Goal: Task Accomplishment & Management: Manage account settings

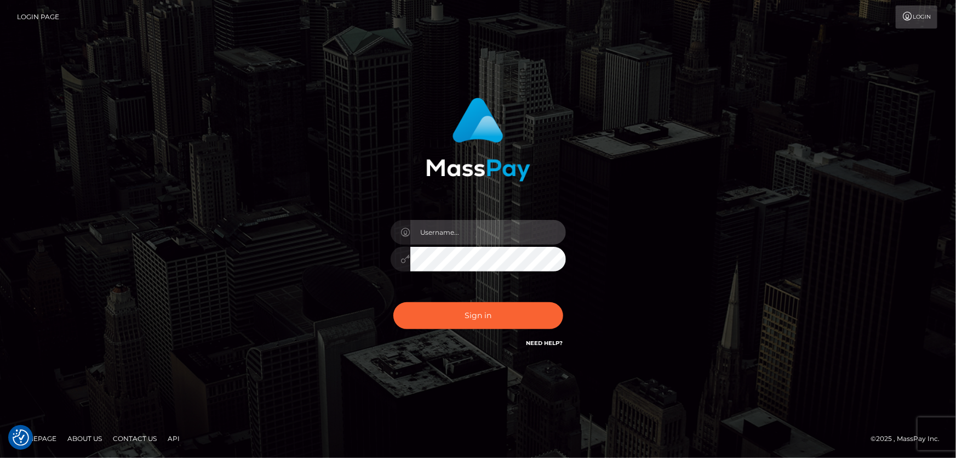
type input "Dan.Cirnat"
click at [567, 295] on div at bounding box center [464, 333] width 225 height 125
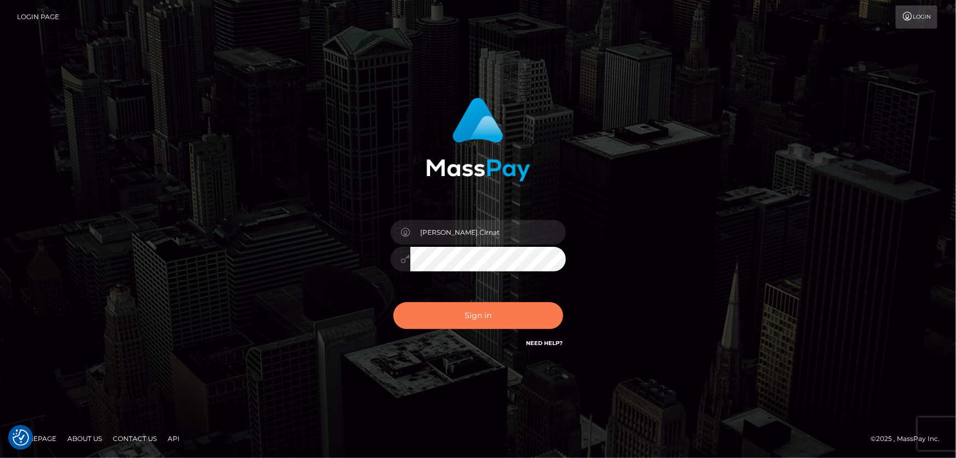
click at [470, 313] on button "Sign in" at bounding box center [478, 315] width 170 height 27
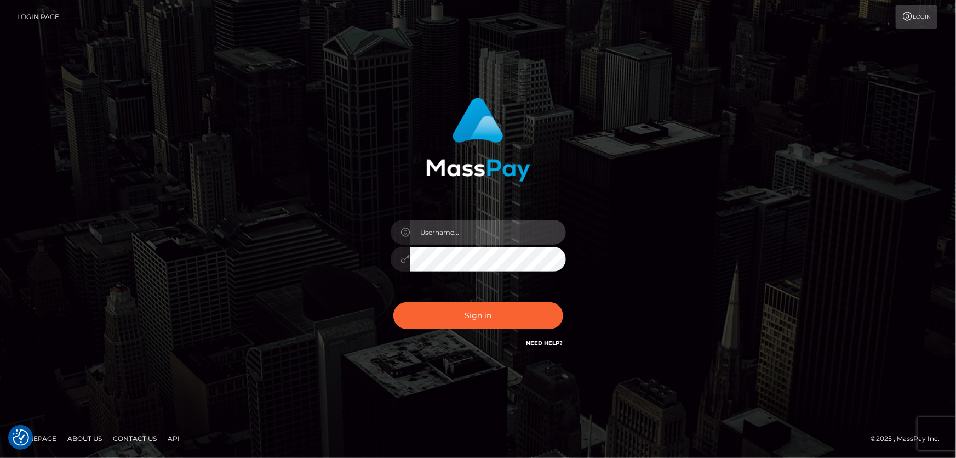
type input "[PERSON_NAME].Cirnat"
click at [558, 301] on div at bounding box center [464, 333] width 225 height 125
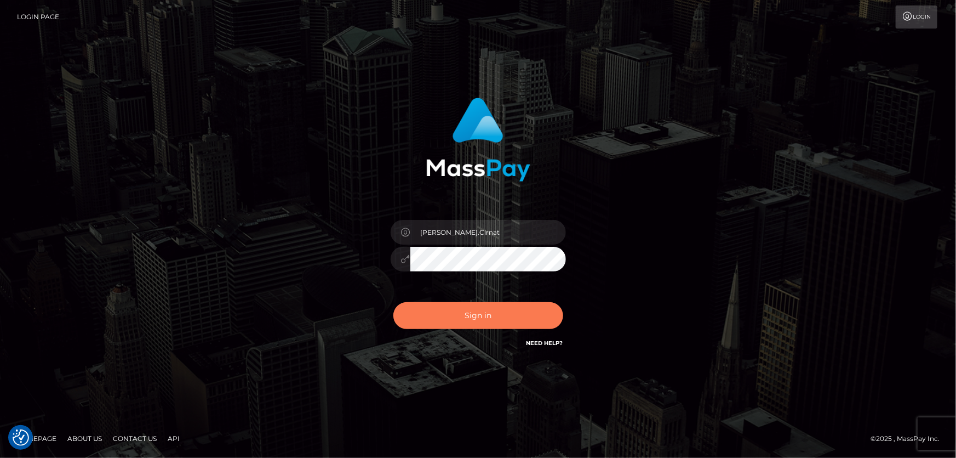
click at [480, 310] on button "Sign in" at bounding box center [478, 315] width 170 height 27
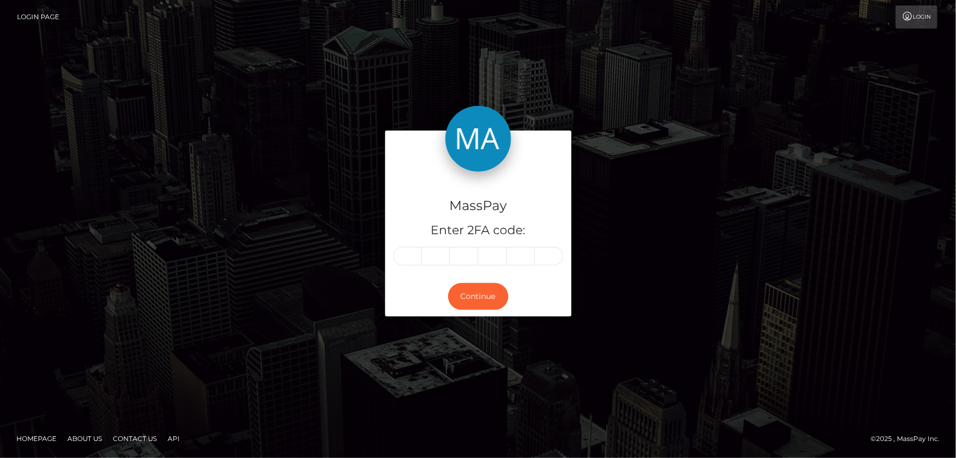
click at [414, 254] on input "text" at bounding box center [407, 256] width 28 height 19
type input "9"
type input "5"
type input "8"
type input "6"
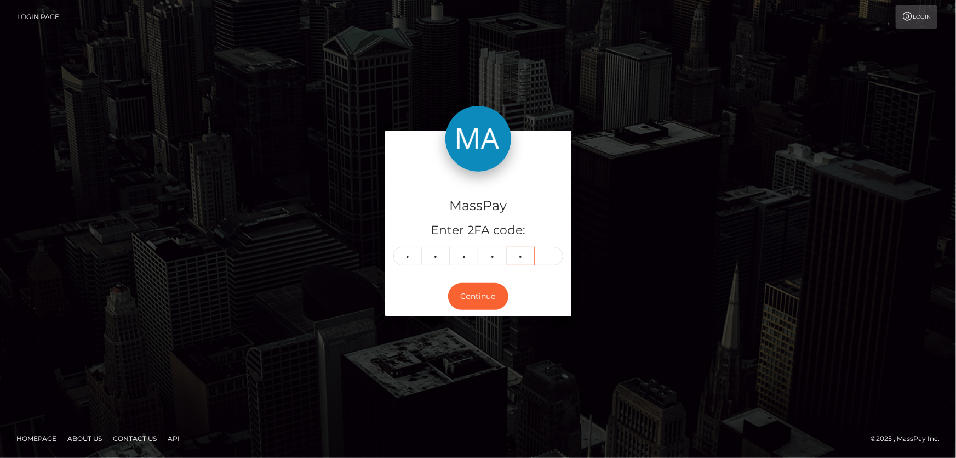
type input "9"
type input "5"
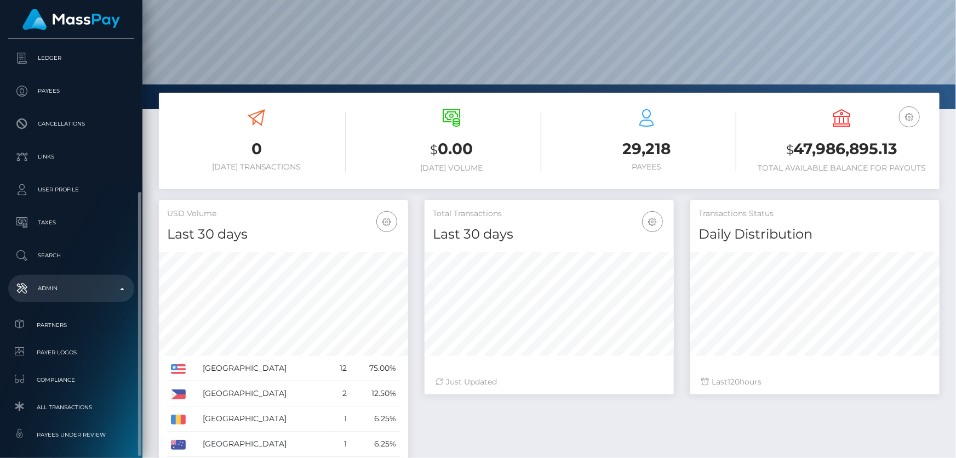
scroll to position [162, 0]
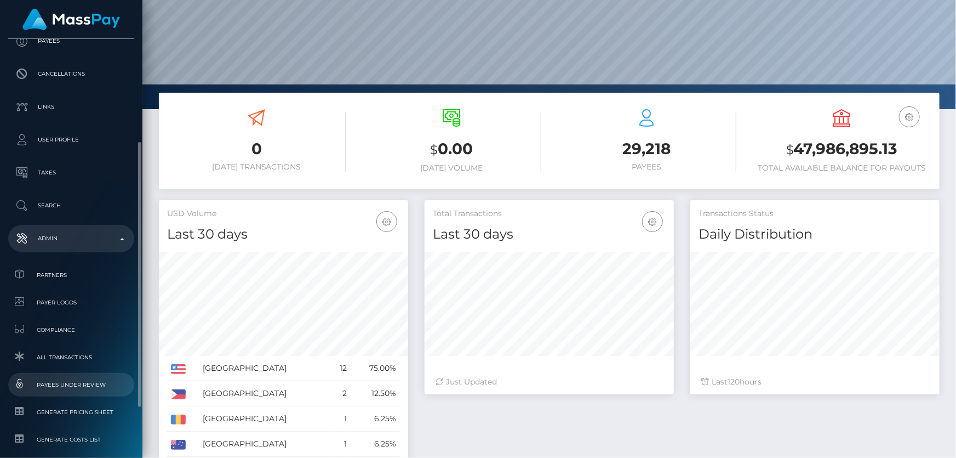
click at [81, 385] on span "Payees under Review" at bounding box center [71, 384] width 117 height 13
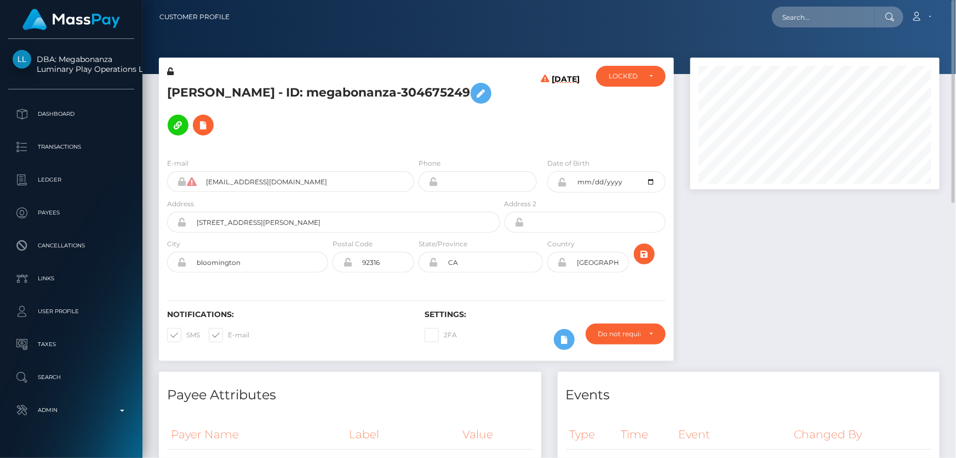
click at [258, 90] on h5 "[PERSON_NAME] - ID: megabonanza-304675249" at bounding box center [330, 109] width 327 height 64
copy h5 "[PERSON_NAME] - ID: megabonanza-304675249"
click at [614, 81] on div "LOCKED" at bounding box center [631, 76] width 70 height 21
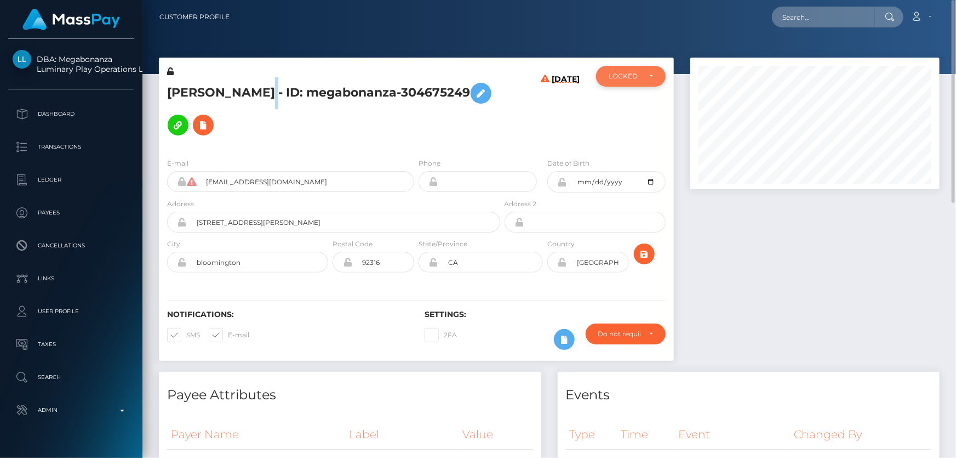
scroll to position [132, 249]
click at [636, 128] on span "DEACTIVE" at bounding box center [626, 129] width 35 height 10
select select "DEACTIVE"
click at [774, 327] on div at bounding box center [815, 215] width 266 height 314
click at [437, 125] on h5 "CARLOS LUIS PEREZ - ID: megabonanza-304675249" at bounding box center [330, 109] width 327 height 64
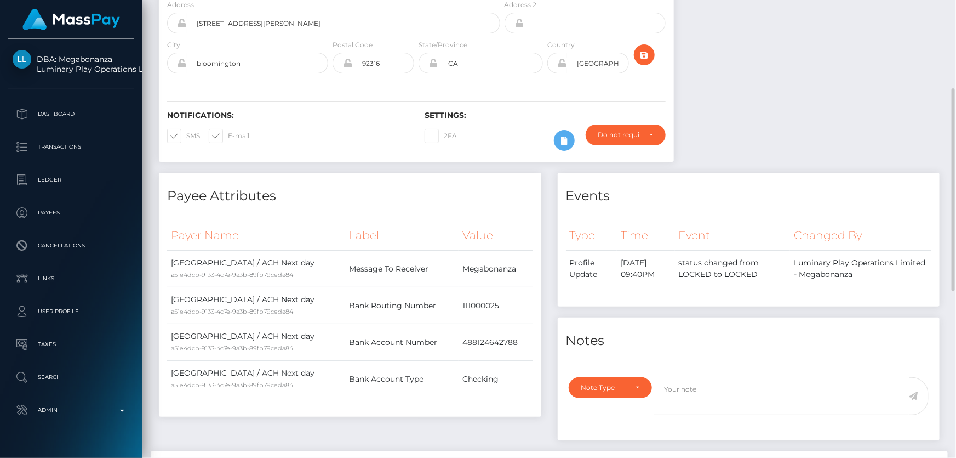
scroll to position [398, 0]
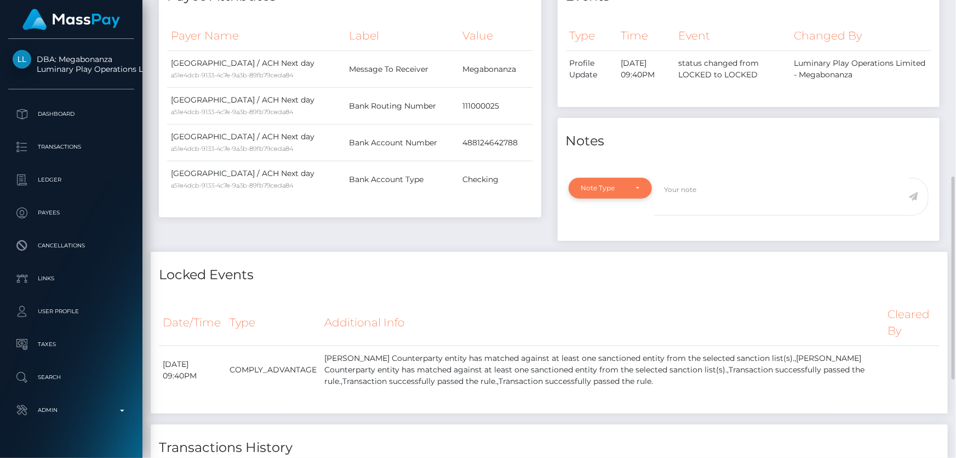
click at [617, 178] on div "Note Type" at bounding box center [611, 188] width 84 height 21
click at [603, 236] on span "Compliance" at bounding box center [602, 241] width 40 height 10
select select "COMPLIANCE"
click at [692, 189] on textarea at bounding box center [781, 197] width 255 height 38
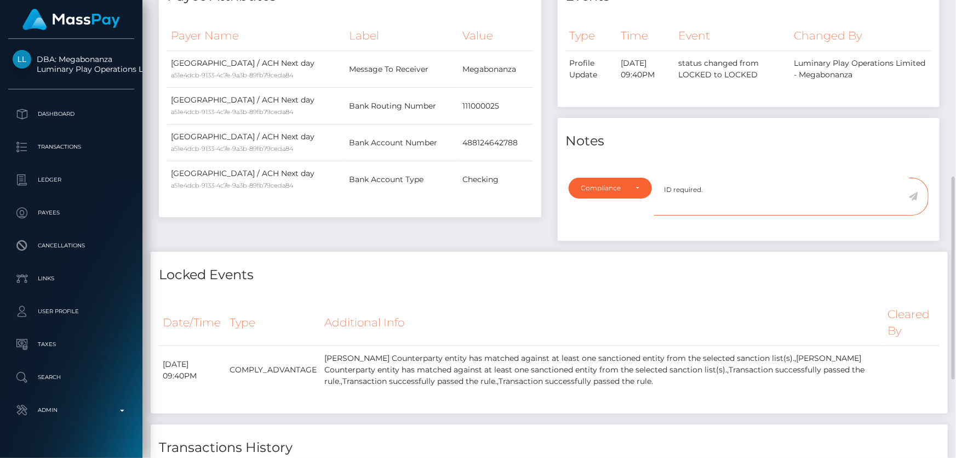
type textarea "ID required."
click at [914, 192] on icon at bounding box center [913, 196] width 9 height 9
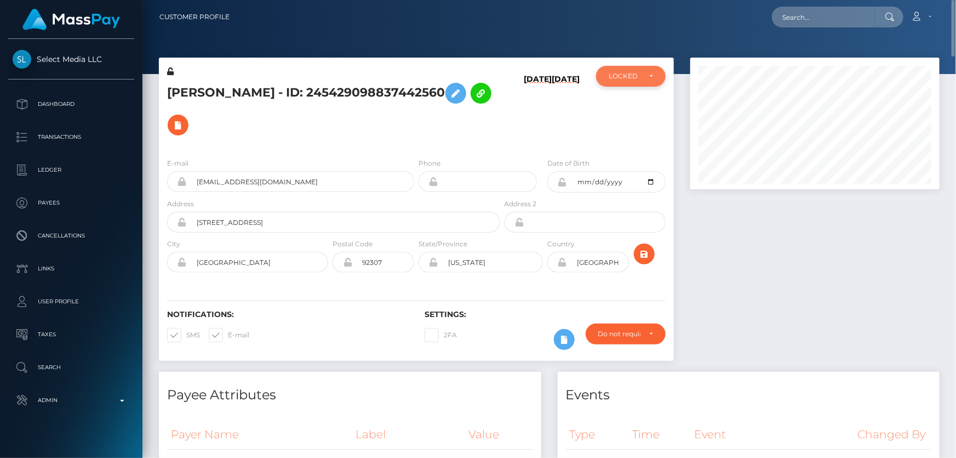
click at [635, 83] on div "LOCKED" at bounding box center [631, 76] width 70 height 21
click at [638, 104] on link "ACTIVE" at bounding box center [631, 105] width 70 height 20
select select "ACTIVE"
